Goal: Task Accomplishment & Management: Use online tool/utility

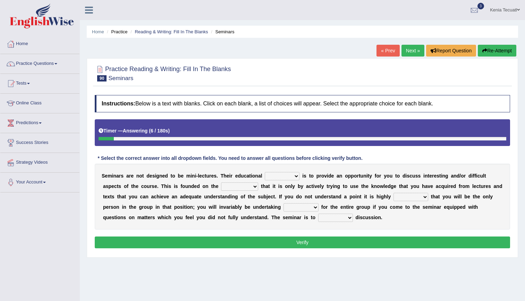
select select "role"
click at [265, 172] on select "hole role troll stole" at bounding box center [282, 176] width 35 height 8
click at [221, 184] on select "assumption reduction addiction selection" at bounding box center [239, 186] width 37 height 8
select select "assumption"
click at [221, 182] on select "assumption reduction addiction selection" at bounding box center [239, 186] width 37 height 8
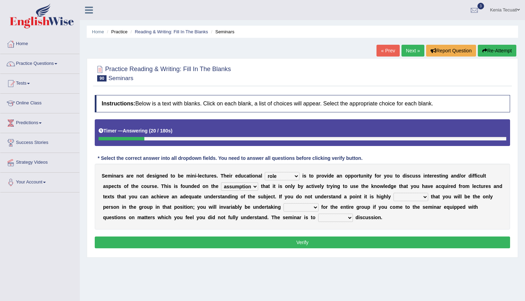
click at [393, 195] on select "highly likely slightly unlikely" at bounding box center [410, 197] width 35 height 8
click at [393, 193] on select "highly likely slightly unlikely" at bounding box center [410, 197] width 35 height 8
click at [393, 197] on select "highly likely slightly unlikely" at bounding box center [410, 197] width 35 height 8
click at [393, 193] on select "highly likely slightly unlikely" at bounding box center [410, 197] width 35 height 8
click at [393, 197] on select "highly likely slightly unlikely" at bounding box center [410, 197] width 35 height 8
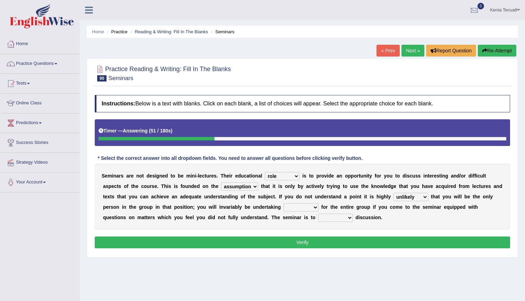
select select "likely"
click at [393, 193] on select "highly likely slightly unlikely" at bounding box center [410, 197] width 35 height 8
click at [283, 205] on select "goods service groups knowledge" at bounding box center [300, 207] width 35 height 8
select select "knowledge"
click at [283, 203] on select "goods service groups knowledge" at bounding box center [300, 207] width 35 height 8
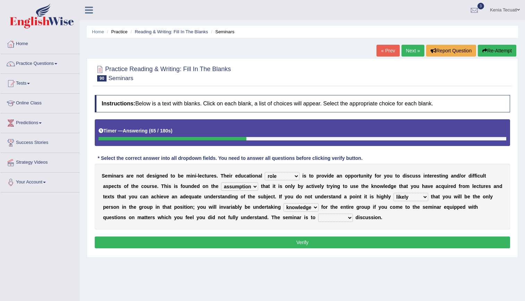
click at [318, 220] on select "infuse provoke unite comprise" at bounding box center [335, 218] width 35 height 8
select select "infuse"
click at [318, 214] on select "infuse provoke unite comprise" at bounding box center [335, 218] width 35 height 8
click at [239, 239] on button "Verify" at bounding box center [302, 243] width 415 height 12
